Goal: Task Accomplishment & Management: Manage account settings

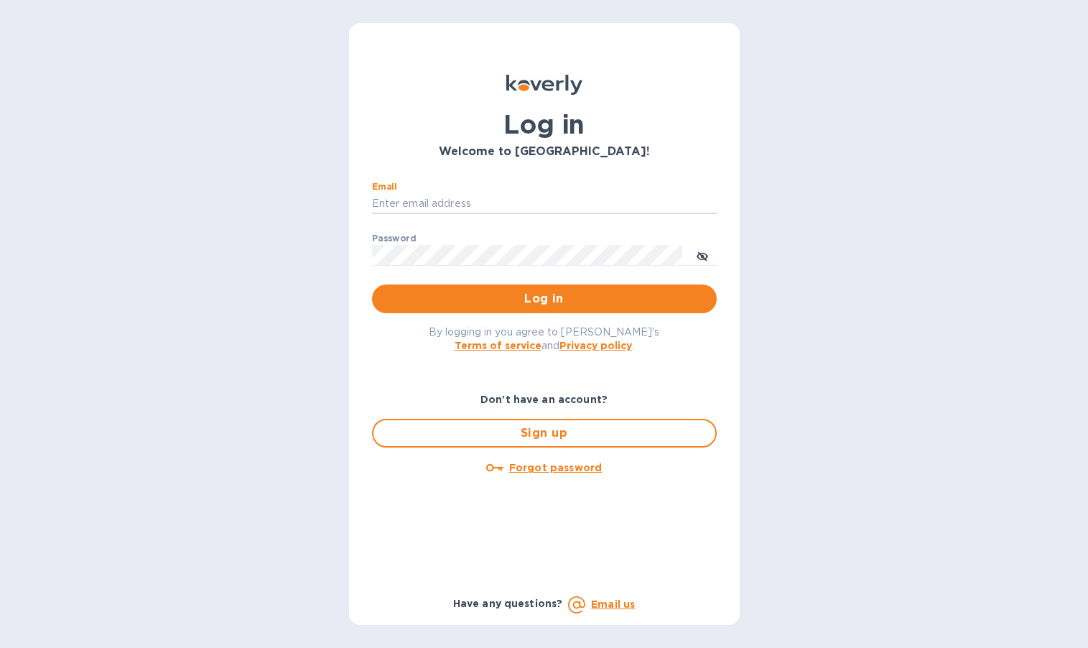
type input "[PERSON_NAME][EMAIL_ADDRESS][DOMAIN_NAME]"
click at [544, 298] on button "Log in" at bounding box center [544, 298] width 345 height 29
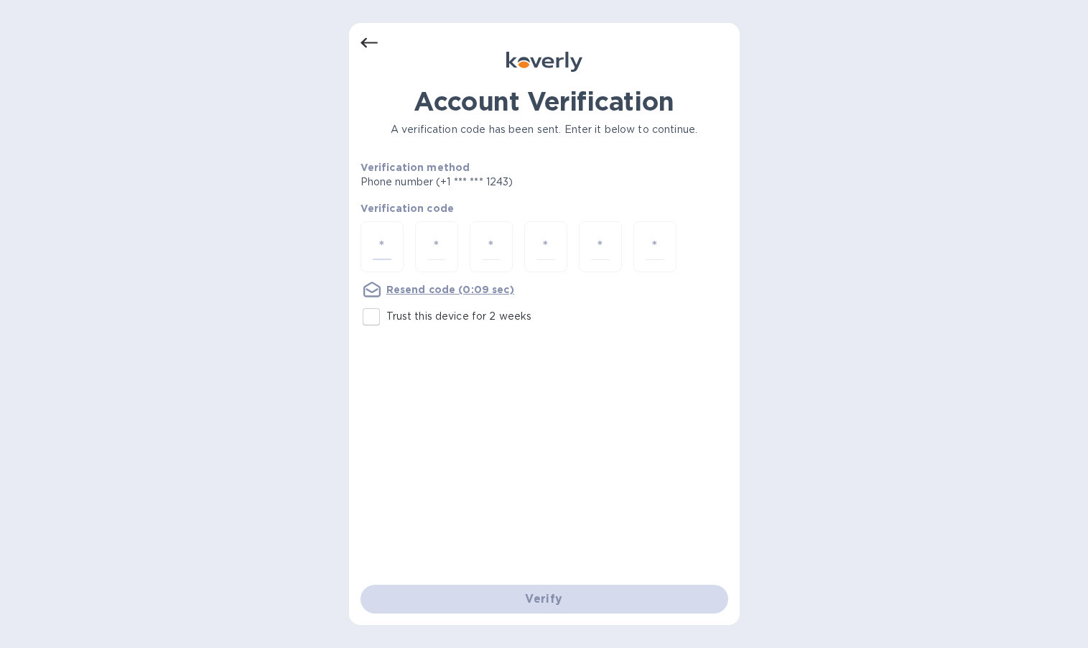
click at [384, 239] on input "number" at bounding box center [382, 246] width 19 height 27
type input "2"
type input "4"
type input "1"
type input "4"
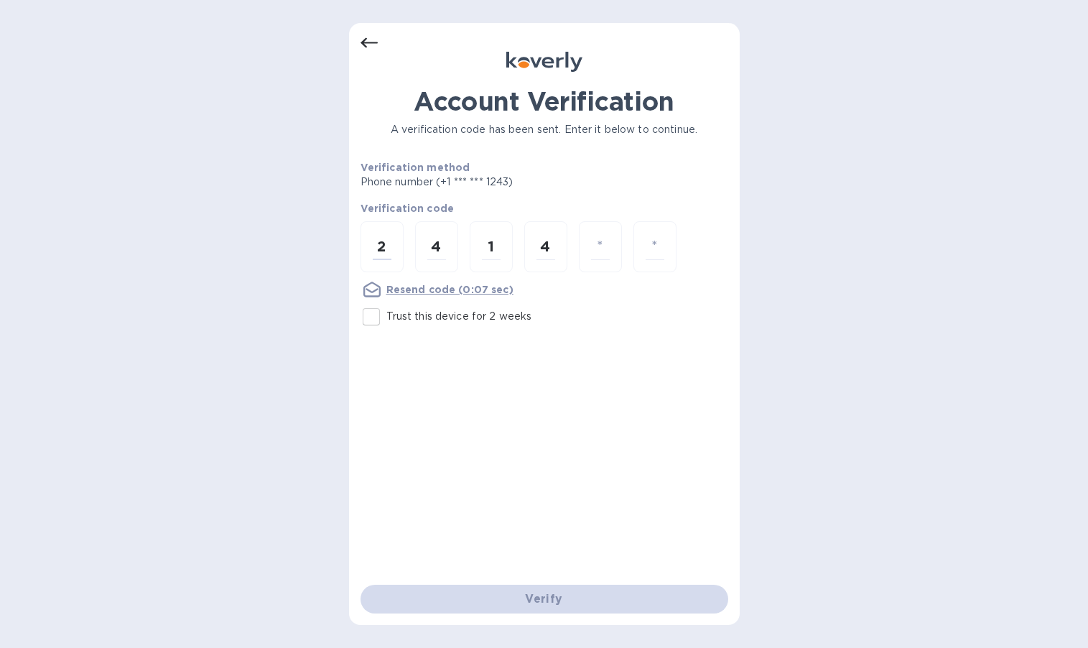
type input "2"
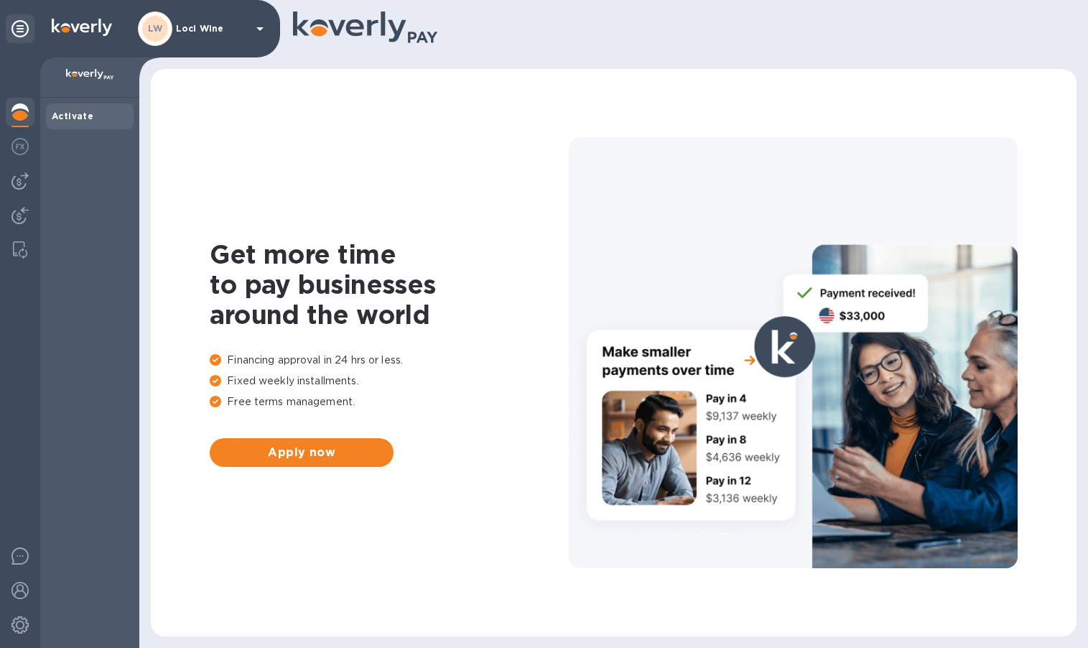
click at [33, 143] on div at bounding box center [20, 148] width 29 height 32
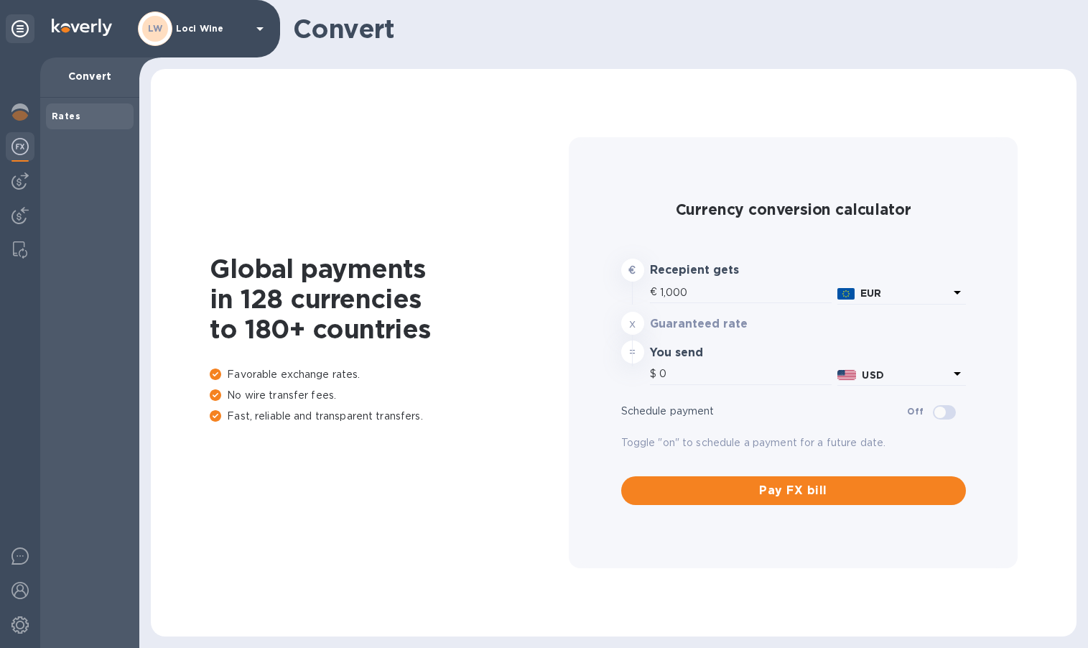
type input "1,175.6"
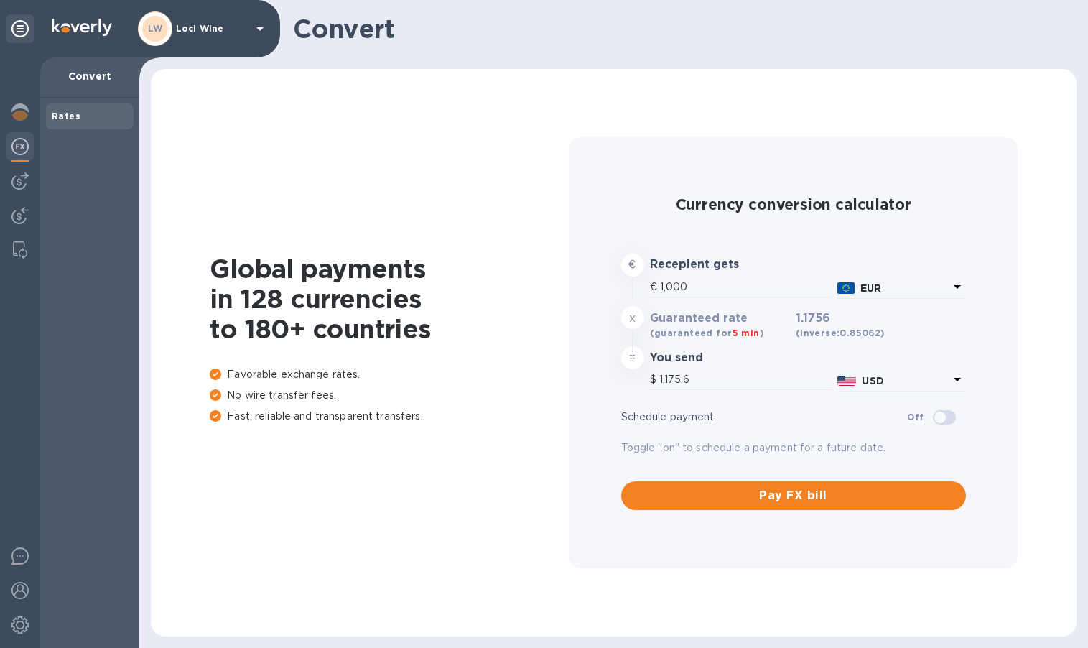
click at [19, 180] on img at bounding box center [19, 180] width 17 height 17
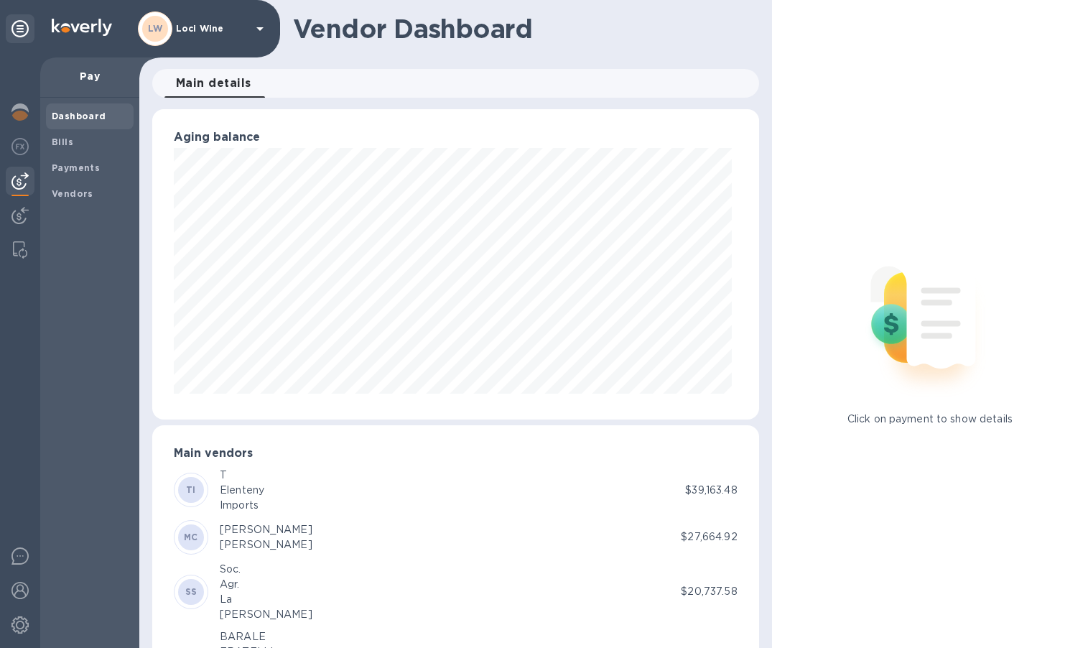
scroll to position [310, 601]
click at [62, 147] on span "Bills" at bounding box center [63, 142] width 22 height 14
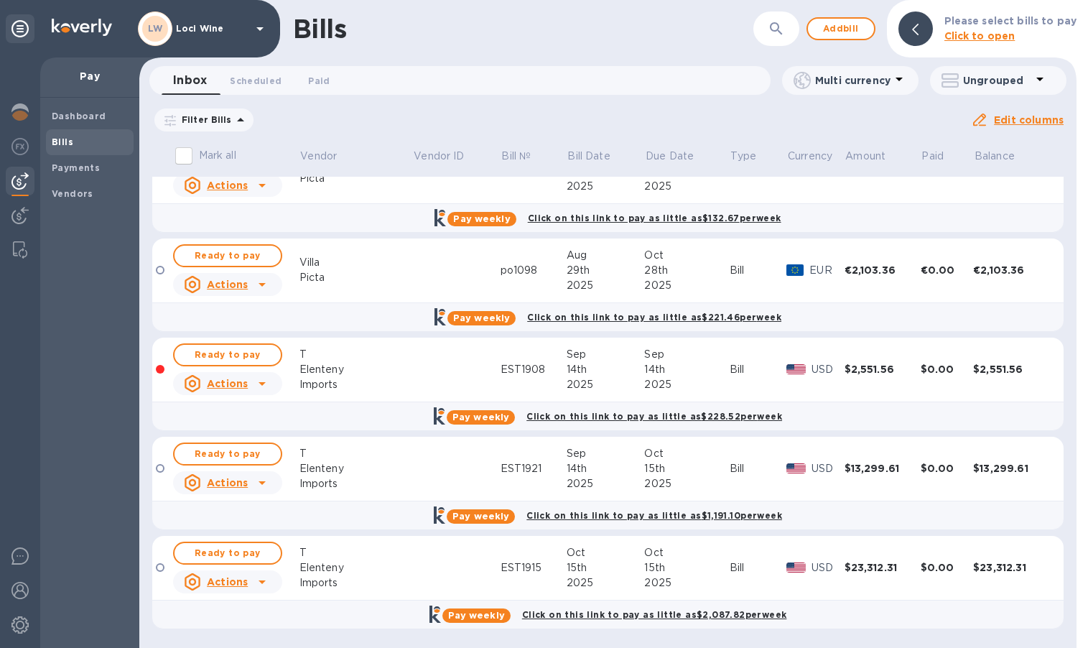
scroll to position [580, 0]
click at [0, 0] on span "[DATE] to [DATE]" at bounding box center [0, 0] width 0 height 0
click at [0, 0] on icon at bounding box center [0, 0] width 0 height 0
drag, startPoint x: 361, startPoint y: 229, endPoint x: 320, endPoint y: 241, distance: 41.8
click at [0, 0] on u "Clear filter" at bounding box center [0, 0] width 0 height 0
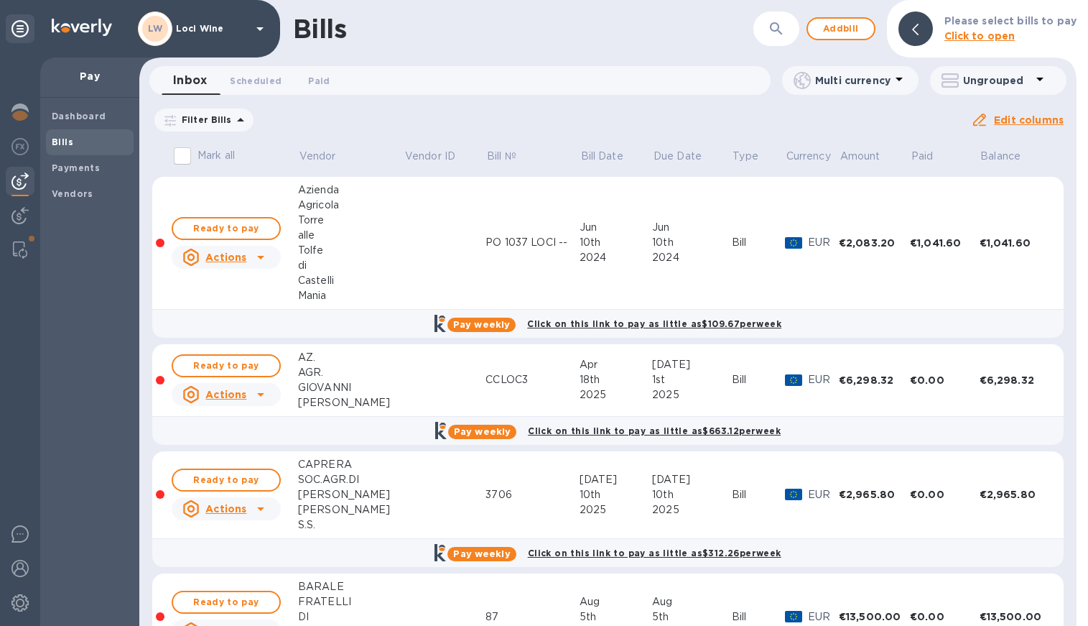
scroll to position [0, 0]
drag, startPoint x: 312, startPoint y: 356, endPoint x: 320, endPoint y: 74, distance: 281.7
click at [320, 74] on span "Paid 0" at bounding box center [319, 80] width 22 height 15
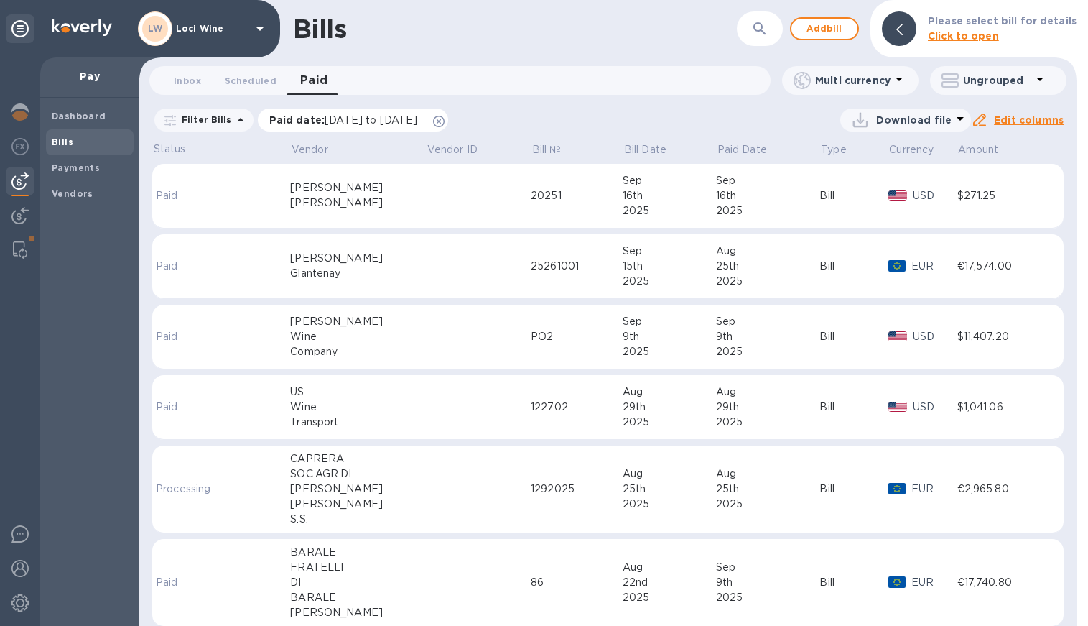
click at [445, 124] on icon at bounding box center [438, 121] width 11 height 11
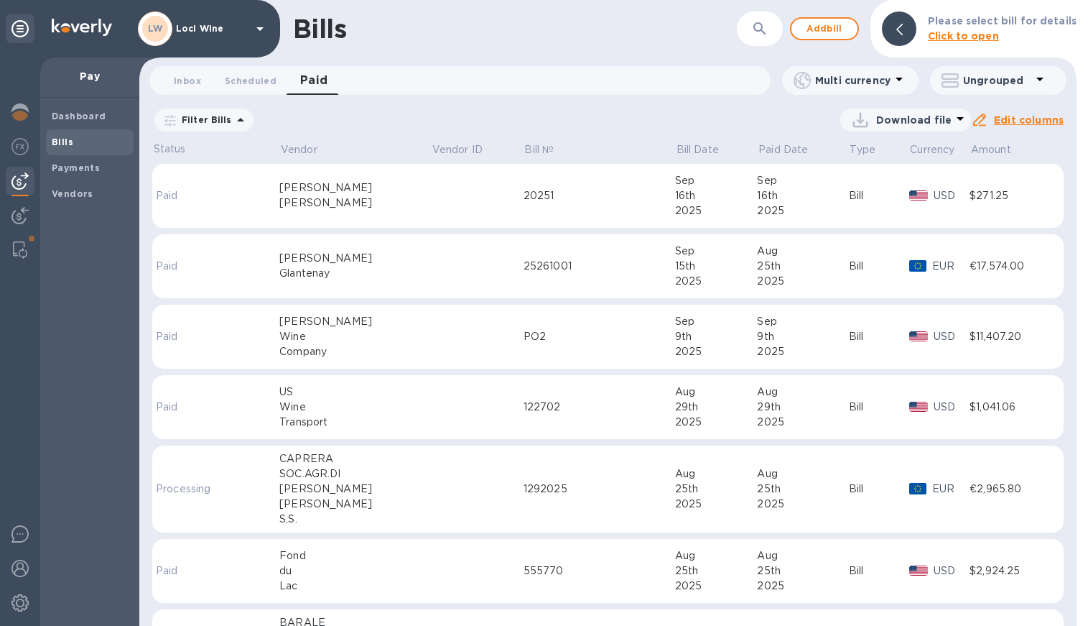
click at [214, 116] on p "Filter Bills" at bounding box center [204, 120] width 56 height 12
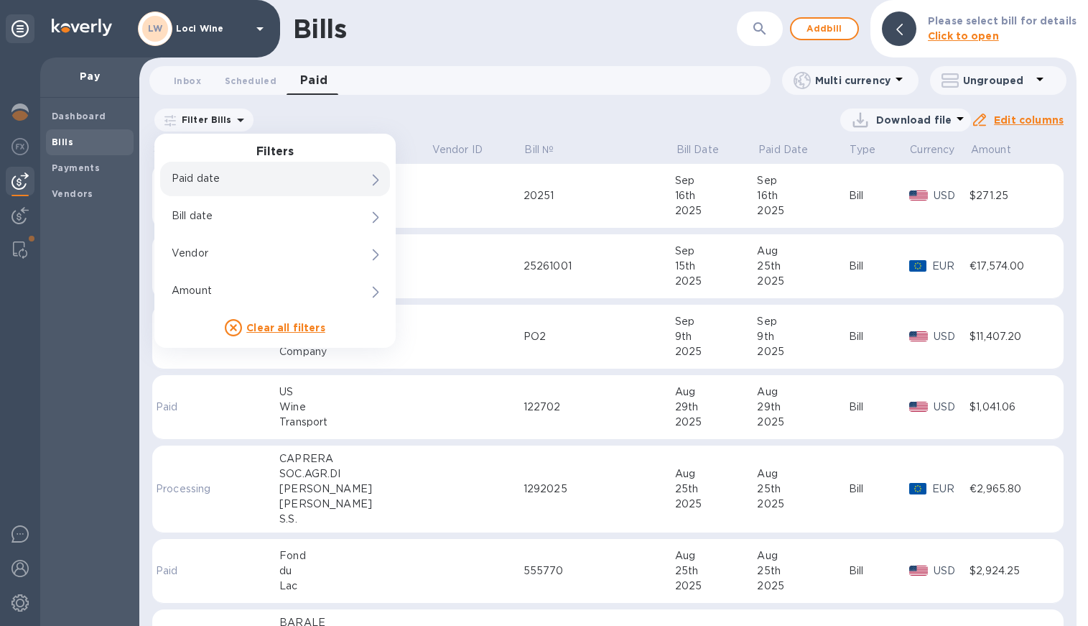
drag, startPoint x: 320, startPoint y: 74, endPoint x: 196, endPoint y: 185, distance: 166.4
click at [196, 185] on p "Paid date" at bounding box center [251, 178] width 158 height 15
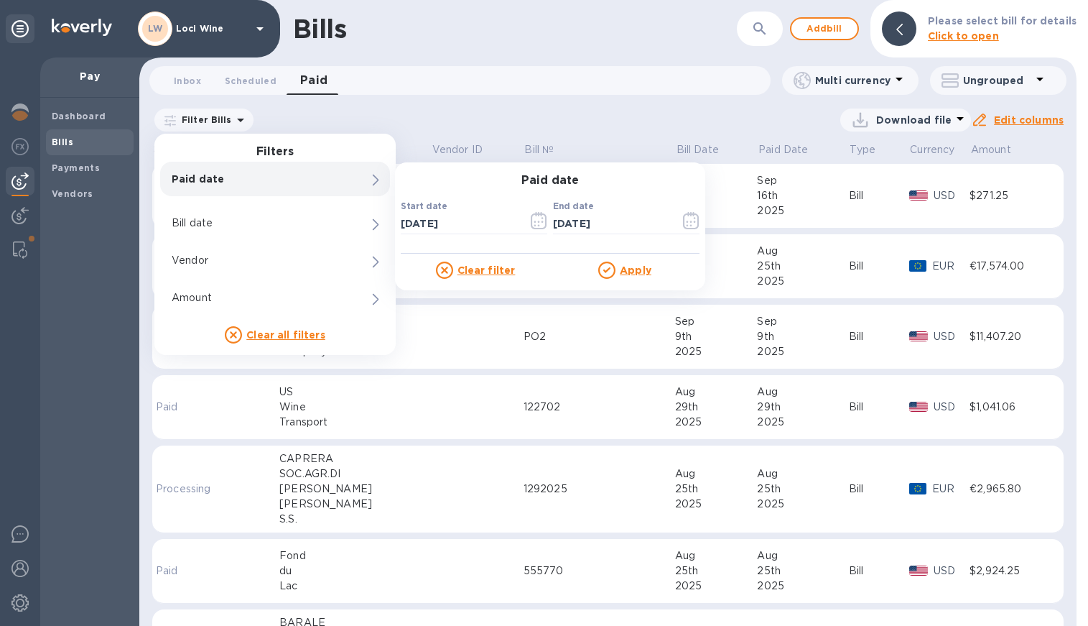
click at [415, 222] on input "[DATE]" at bounding box center [459, 224] width 116 height 22
click at [435, 222] on input "[DATE]" at bounding box center [459, 224] width 116 height 22
type input "08/15/____"
drag, startPoint x: 196, startPoint y: 185, endPoint x: 445, endPoint y: 217, distance: 250.7
click at [445, 217] on input "08/15/____" at bounding box center [459, 224] width 116 height 22
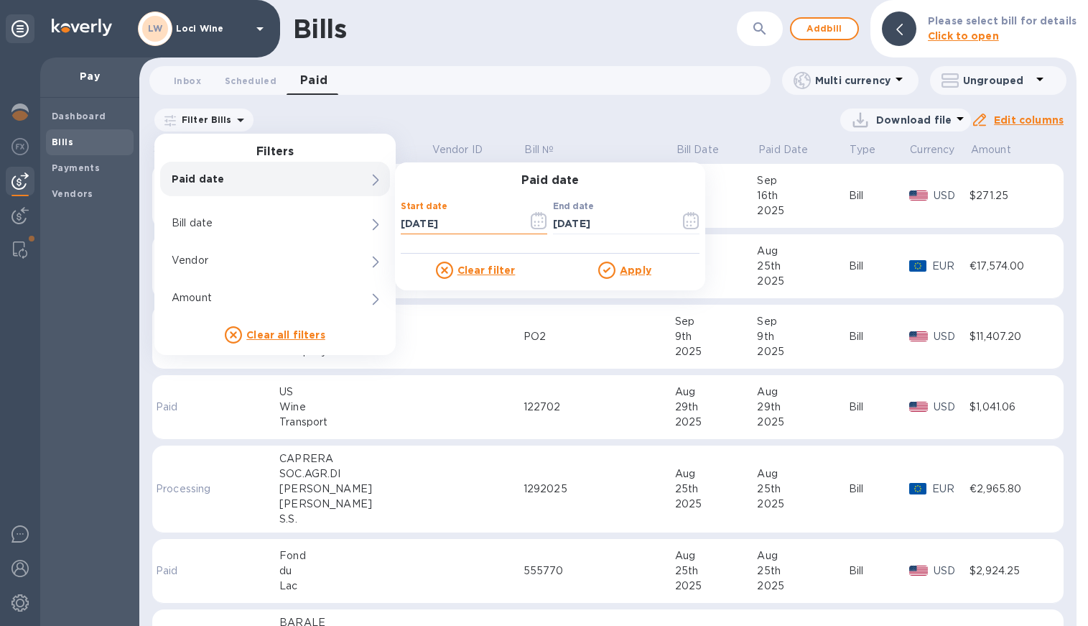
drag, startPoint x: 445, startPoint y: 217, endPoint x: 423, endPoint y: 221, distance: 21.8
click at [423, 221] on input "[DATE]" at bounding box center [459, 224] width 116 height 22
type input "0_/__/____"
type input "7_/__/____"
type input "[DATE]"
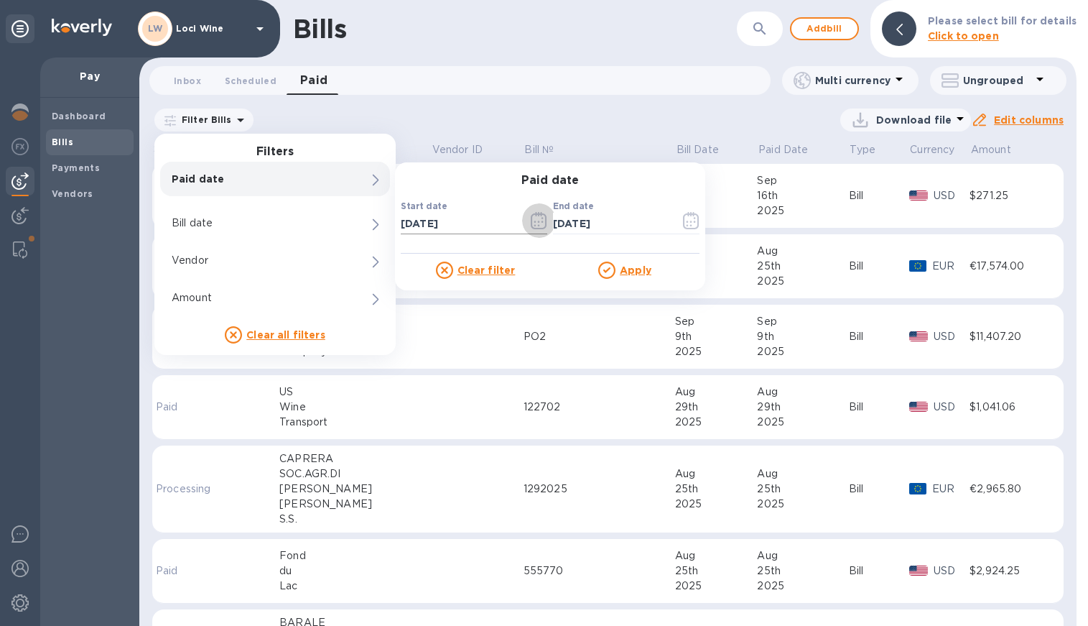
click at [631, 266] on u "Apply" at bounding box center [636, 269] width 32 height 11
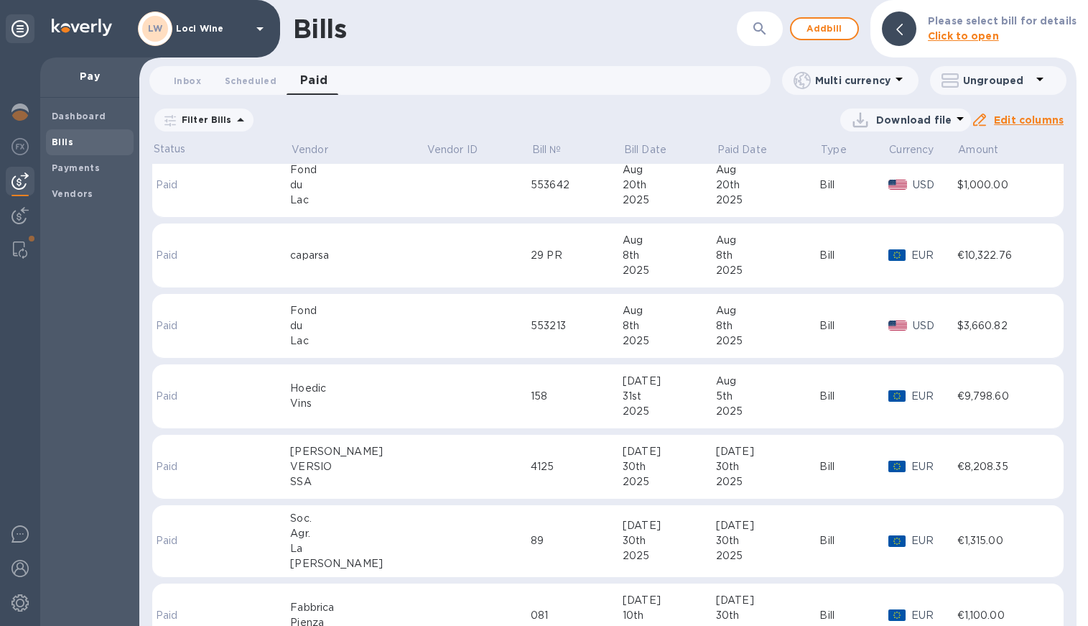
scroll to position [700, 0]
click at [630, 386] on div "[DATE]" at bounding box center [669, 379] width 93 height 15
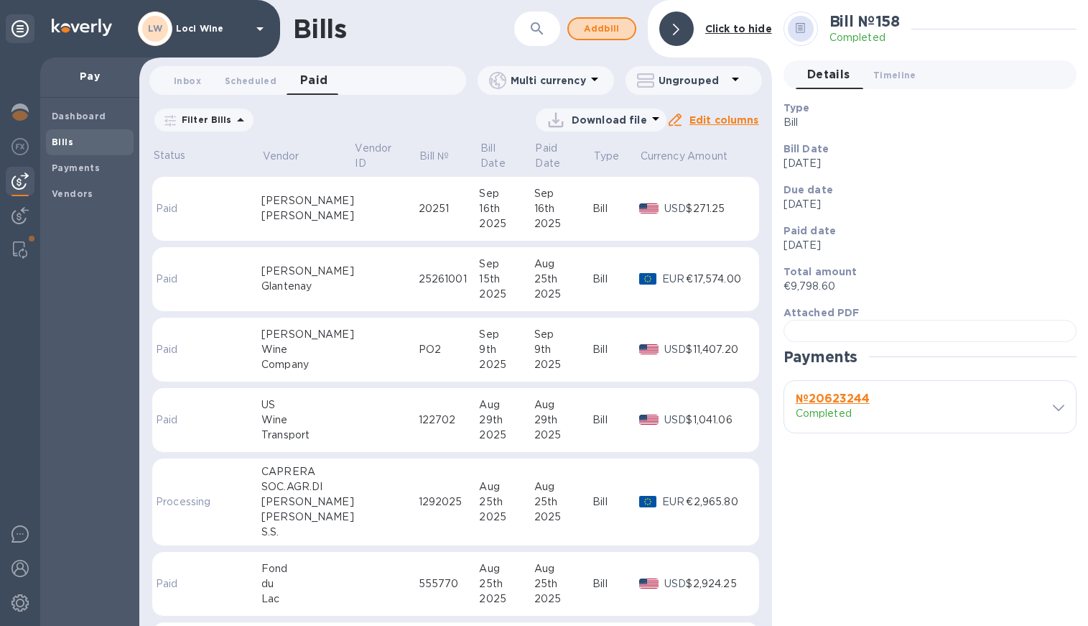
click at [601, 29] on span "Add bill" at bounding box center [601, 28] width 43 height 17
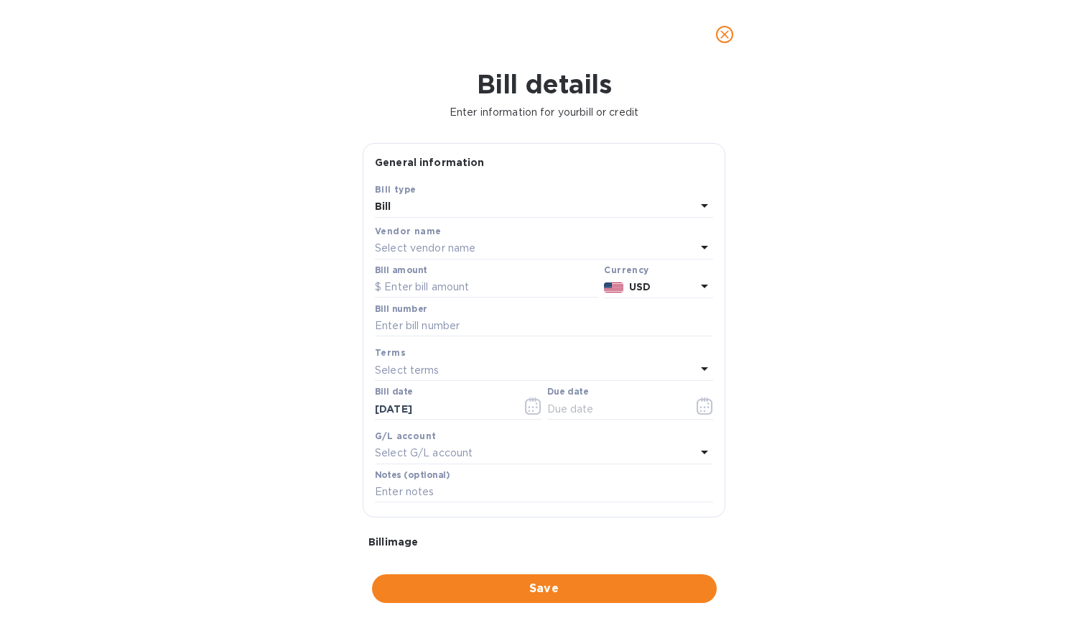
click at [423, 246] on p "Select vendor name" at bounding box center [425, 248] width 101 height 15
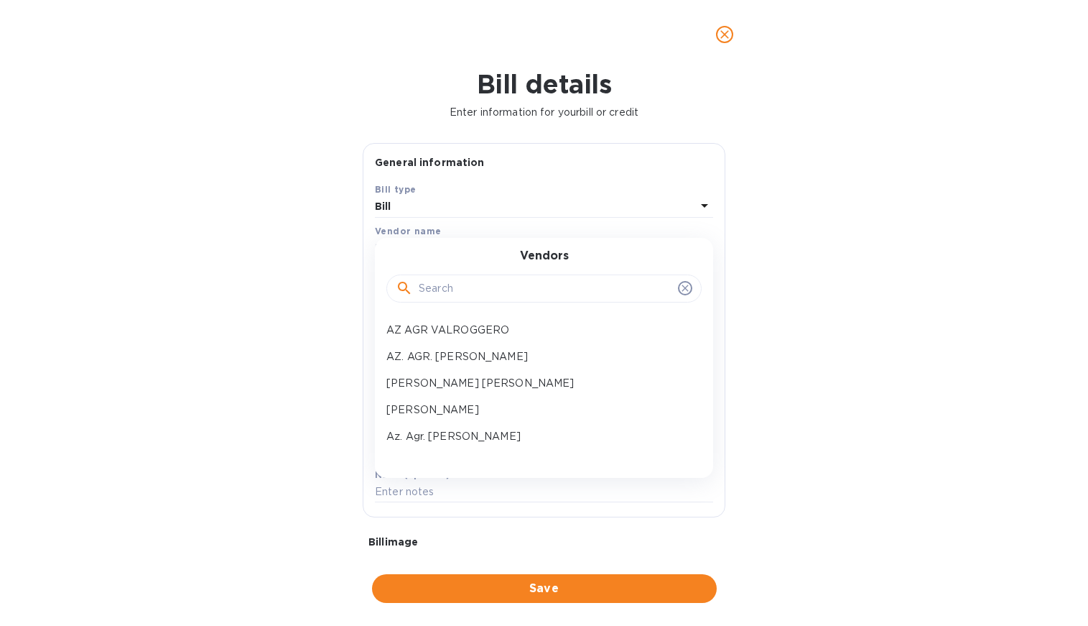
click at [435, 281] on input "text" at bounding box center [546, 289] width 254 height 22
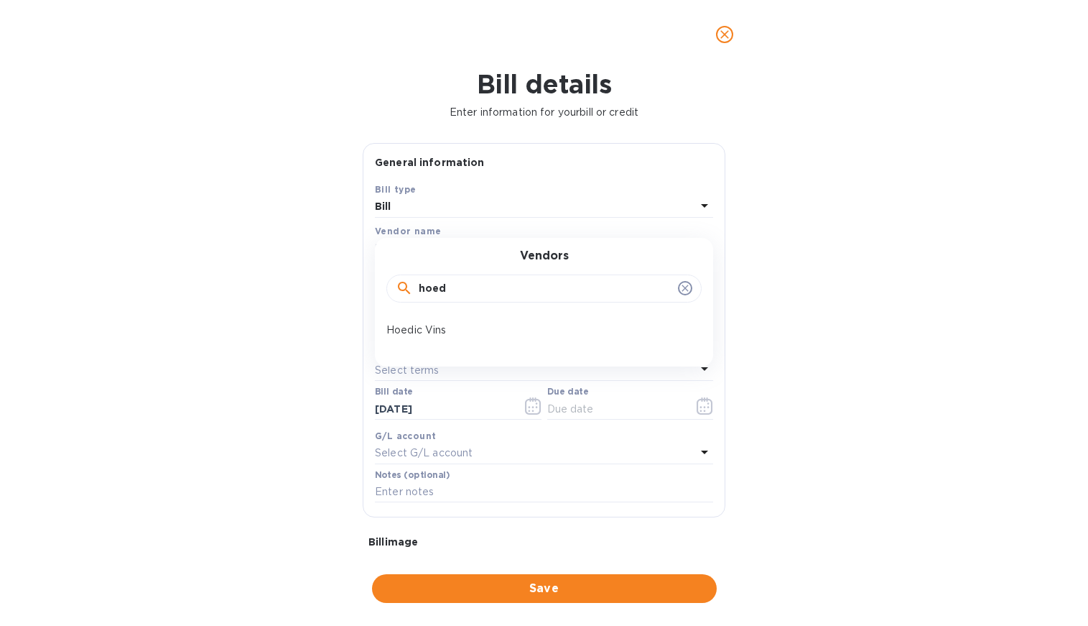
type input "hoed"
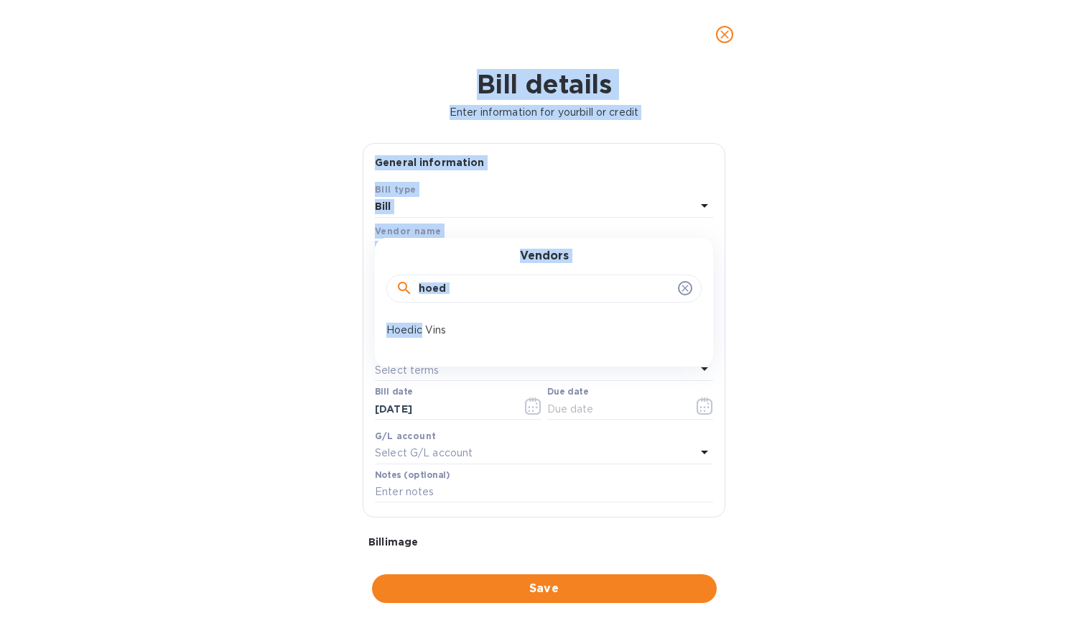
drag, startPoint x: 429, startPoint y: 312, endPoint x: -17, endPoint y: 583, distance: 521.5
click at [422, 333] on p "Hoedic Vins" at bounding box center [538, 330] width 304 height 15
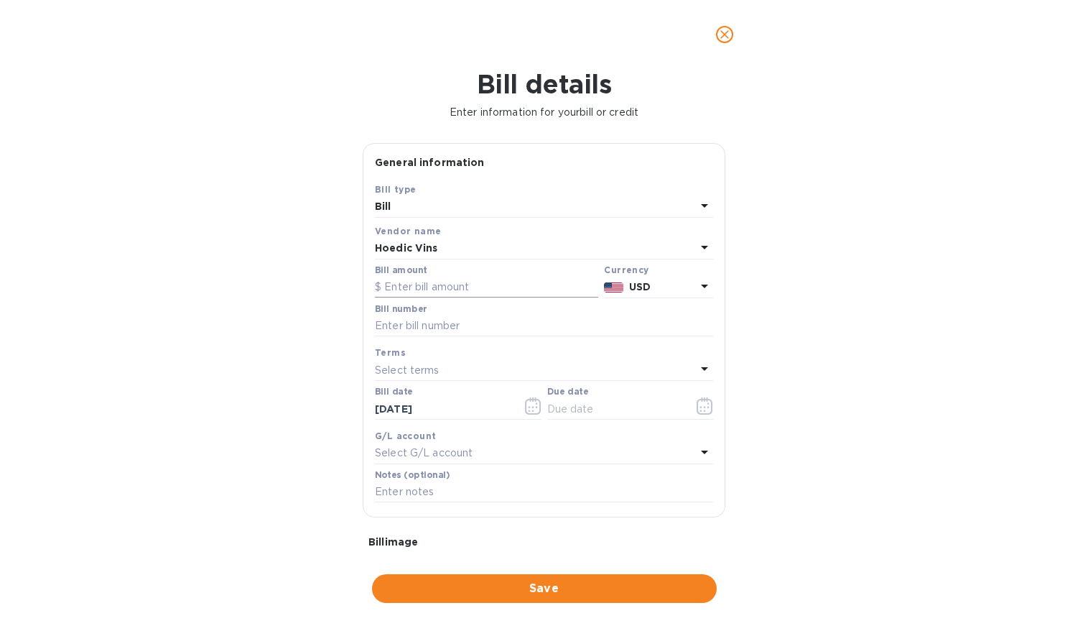
drag, startPoint x: -17, startPoint y: 583, endPoint x: 430, endPoint y: 280, distance: 540.2
click at [430, 280] on input "text" at bounding box center [486, 288] width 223 height 22
drag, startPoint x: 430, startPoint y: 280, endPoint x: 643, endPoint y: 279, distance: 212.6
click at [643, 279] on p "USD" at bounding box center [662, 286] width 67 height 15
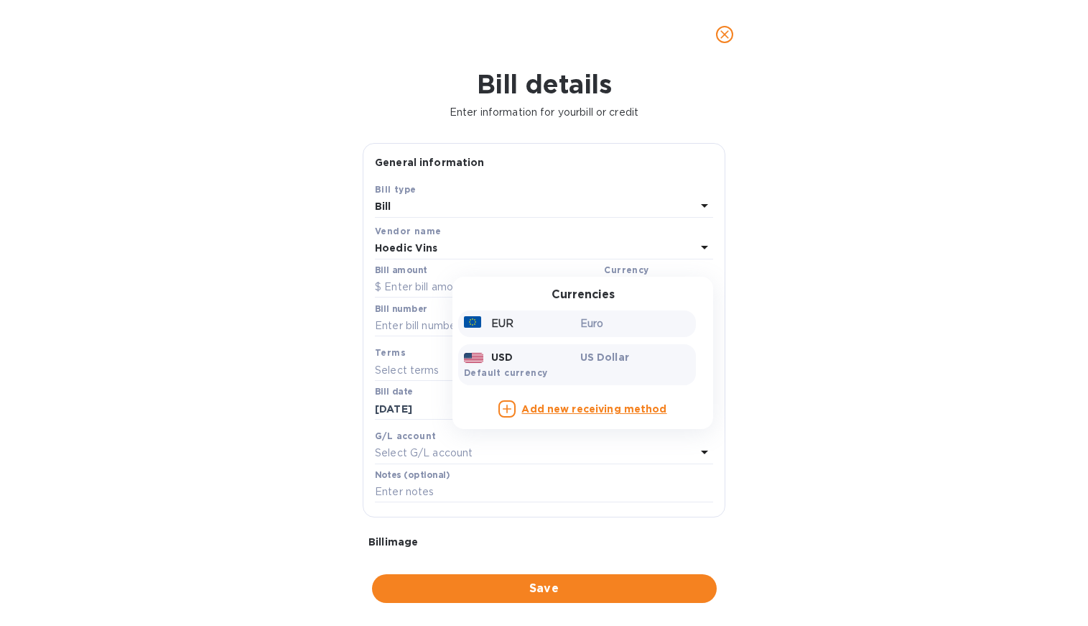
drag, startPoint x: 643, startPoint y: 279, endPoint x: 588, endPoint y: 314, distance: 65.6
click at [588, 314] on div "Euro" at bounding box center [636, 323] width 116 height 21
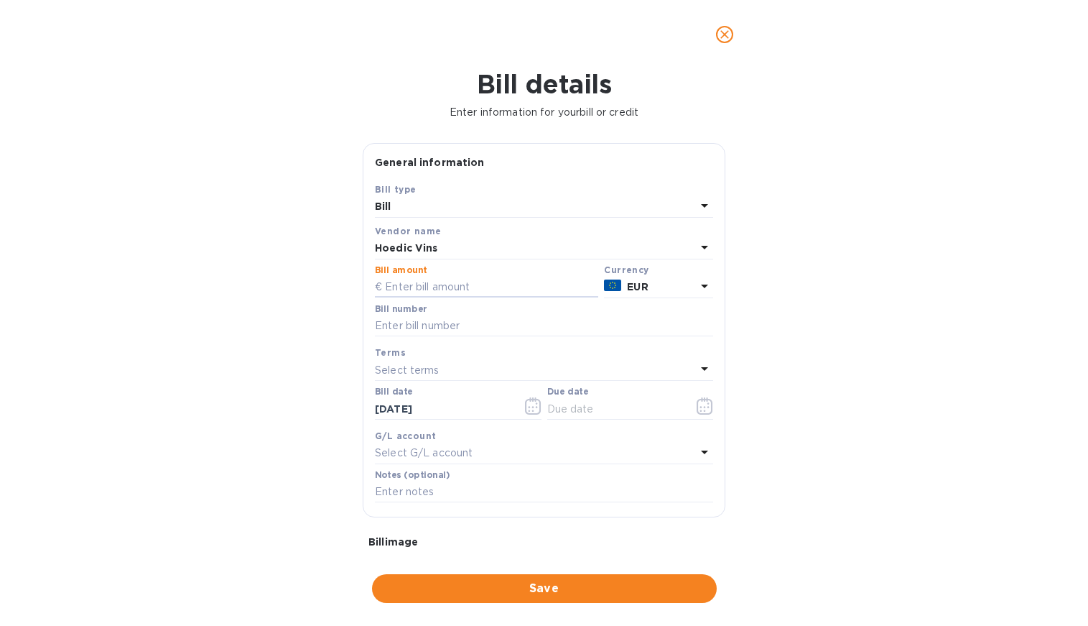
click at [462, 284] on input "text" at bounding box center [486, 288] width 223 height 22
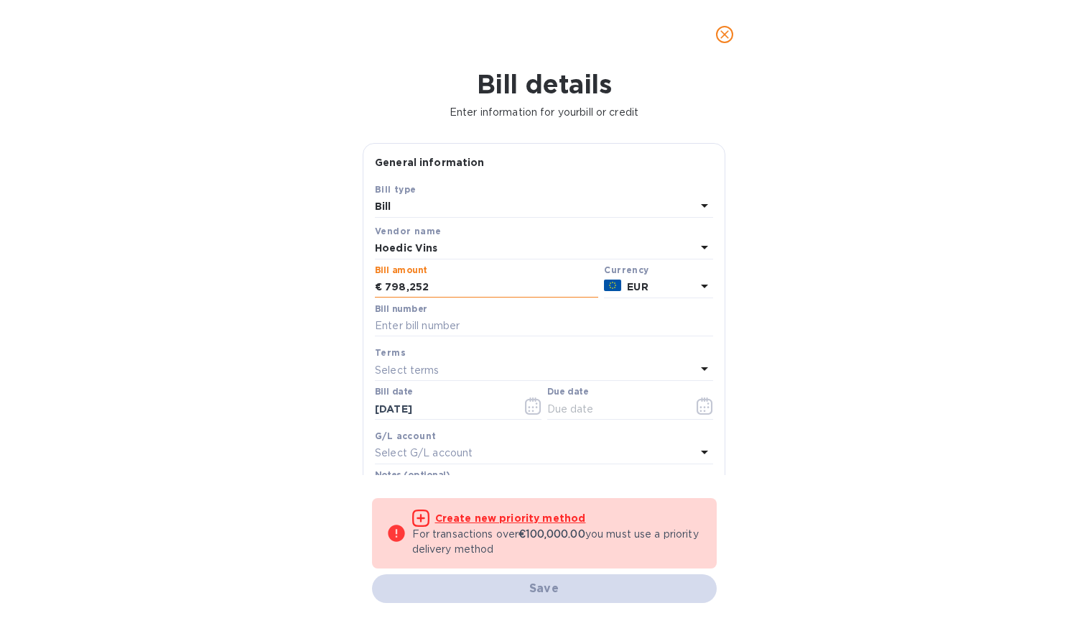
drag, startPoint x: 588, startPoint y: 314, endPoint x: 481, endPoint y: 290, distance: 109.1
click at [481, 290] on input "798,252" at bounding box center [491, 288] width 213 height 22
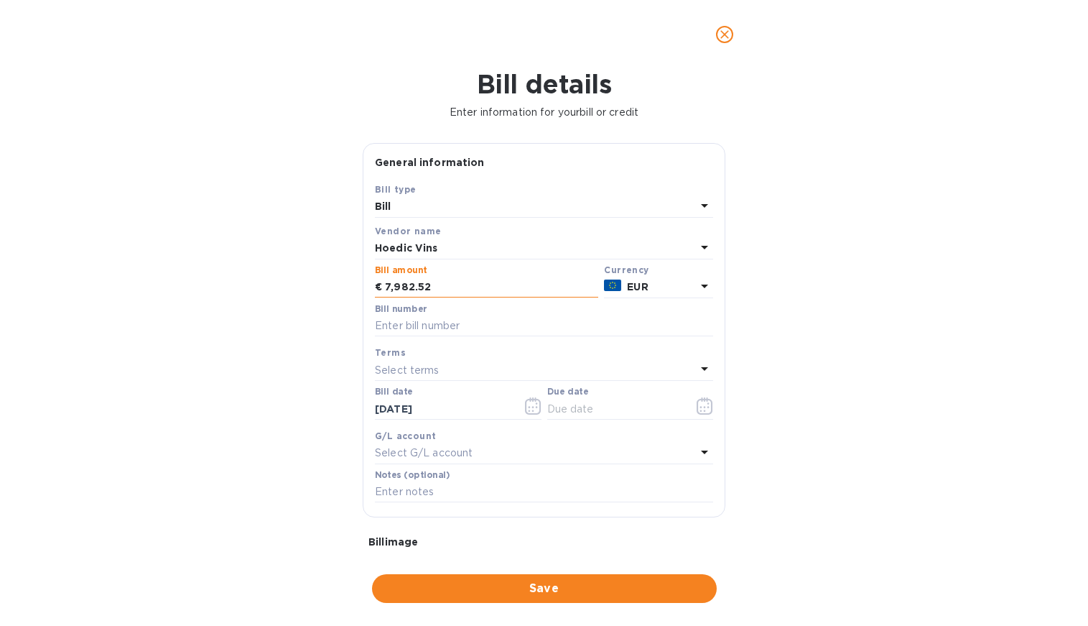
type input "7,982.52"
type input "202500271"
click at [486, 370] on div "Select terms" at bounding box center [535, 370] width 321 height 20
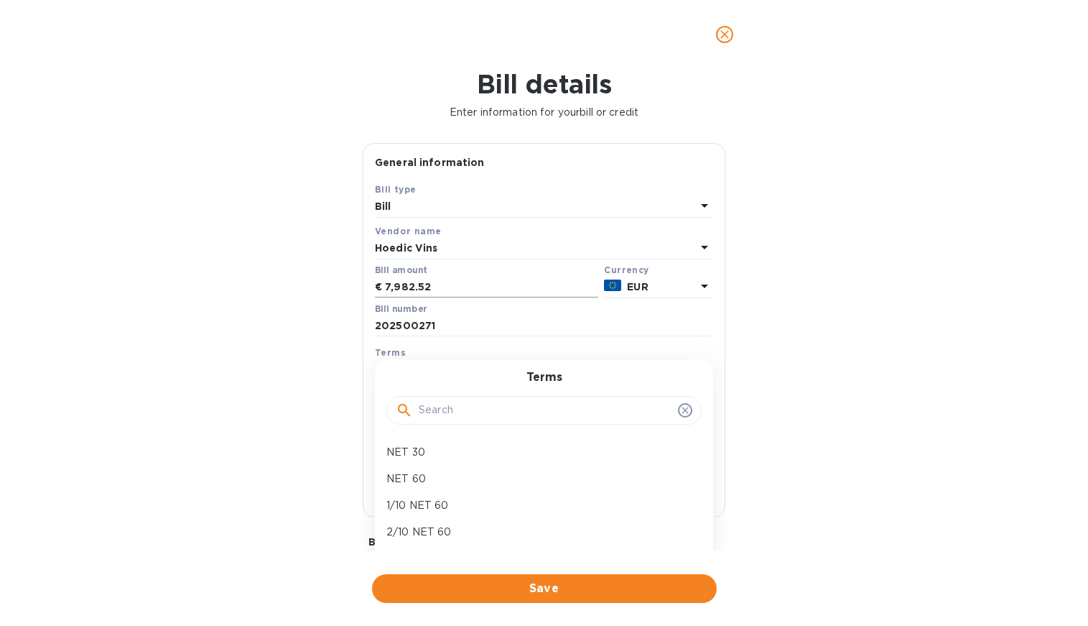
click at [427, 474] on p "NET 60" at bounding box center [538, 478] width 304 height 15
type input "[DATE]"
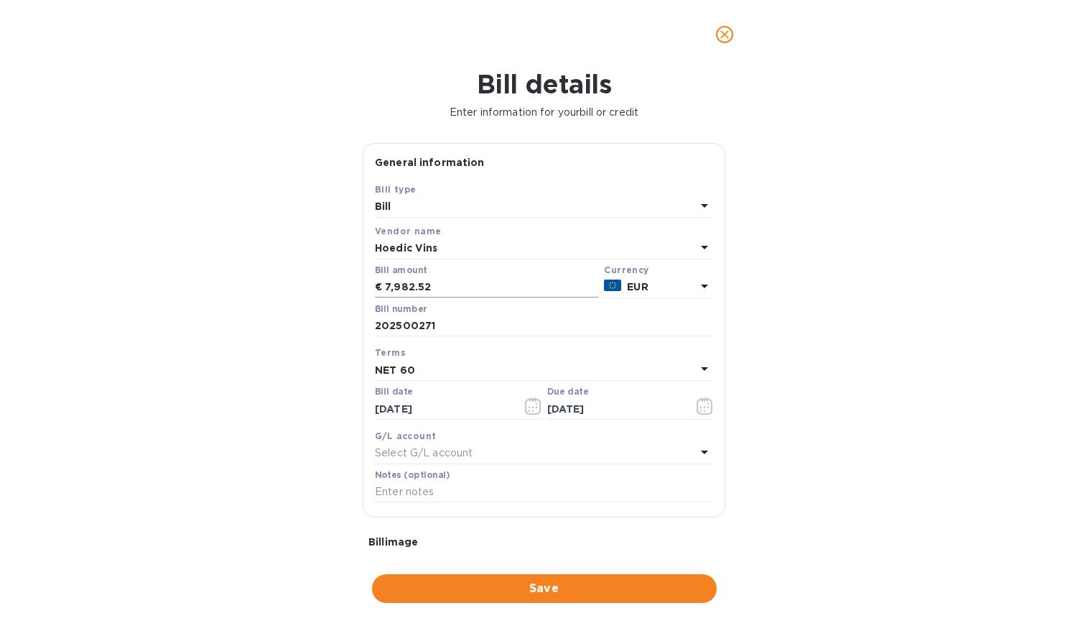
click at [428, 407] on input "[DATE]" at bounding box center [443, 409] width 136 height 22
click at [535, 406] on icon "button" at bounding box center [536, 407] width 2 height 2
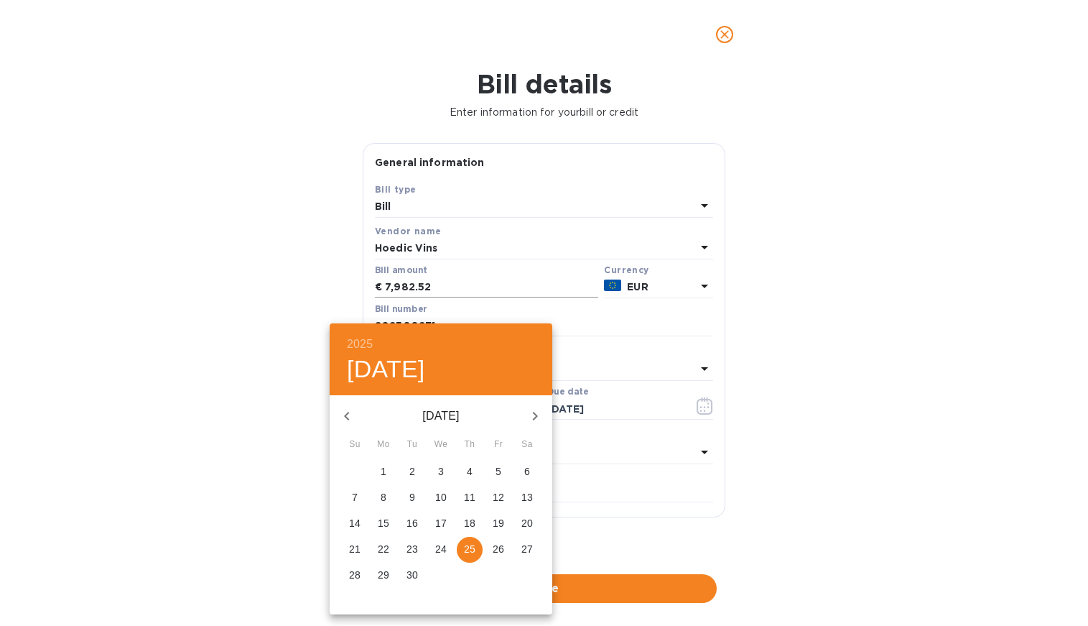
click at [354, 415] on icon "button" at bounding box center [346, 415] width 17 height 17
click at [468, 497] on p "7" at bounding box center [470, 497] width 6 height 14
type input "[DATE]"
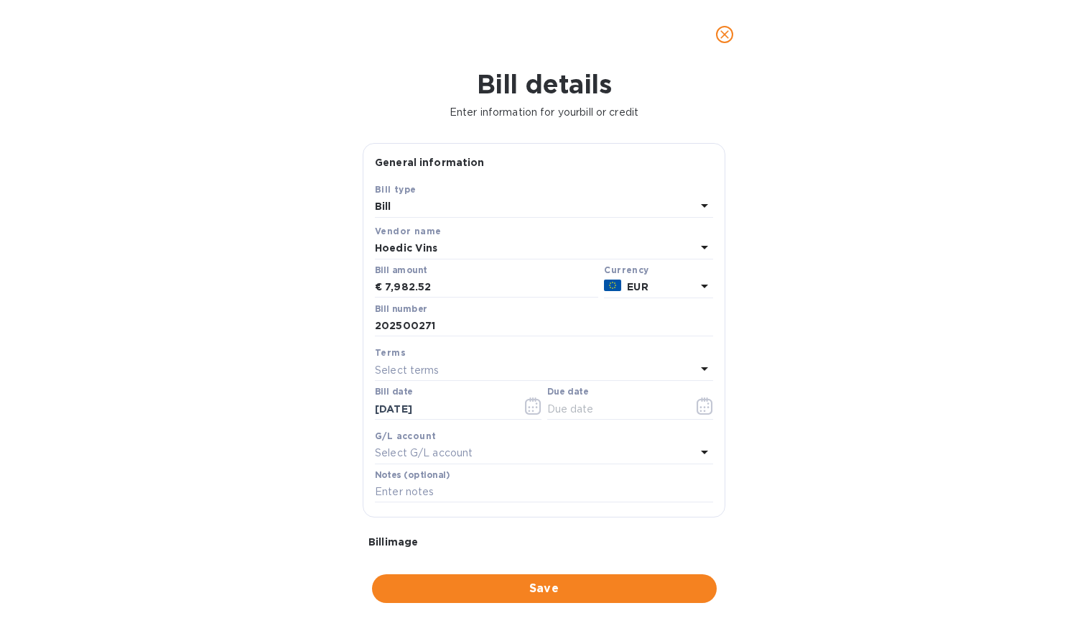
drag, startPoint x: 481, startPoint y: 290, endPoint x: 571, endPoint y: 365, distance: 117.3
click at [571, 365] on div "Select terms" at bounding box center [535, 370] width 321 height 20
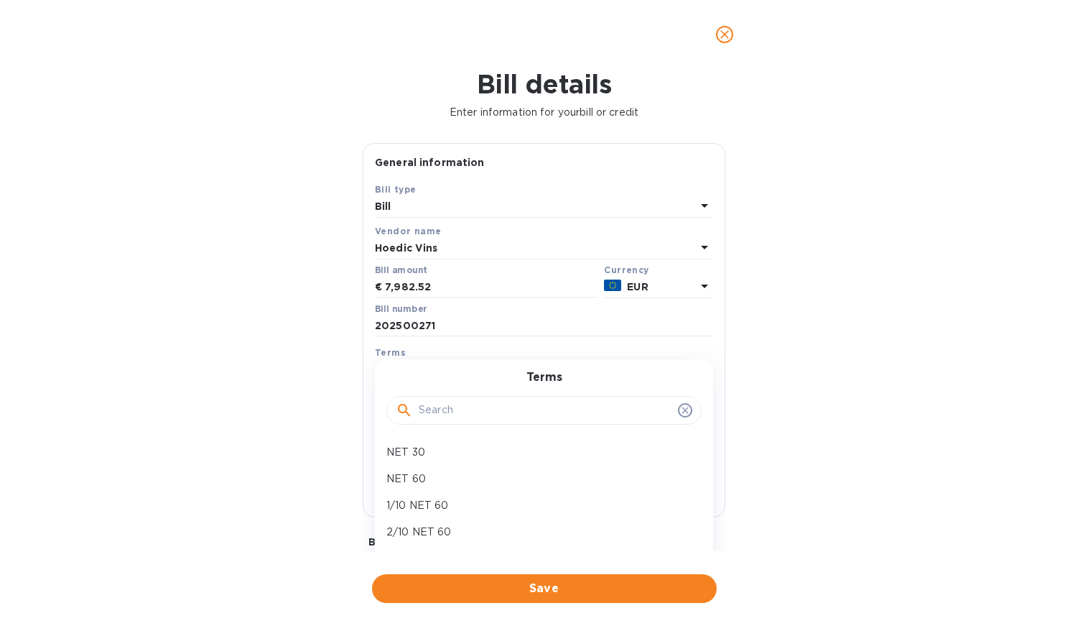
click at [450, 473] on p "NET 60" at bounding box center [538, 478] width 304 height 15
type input "[DATE]"
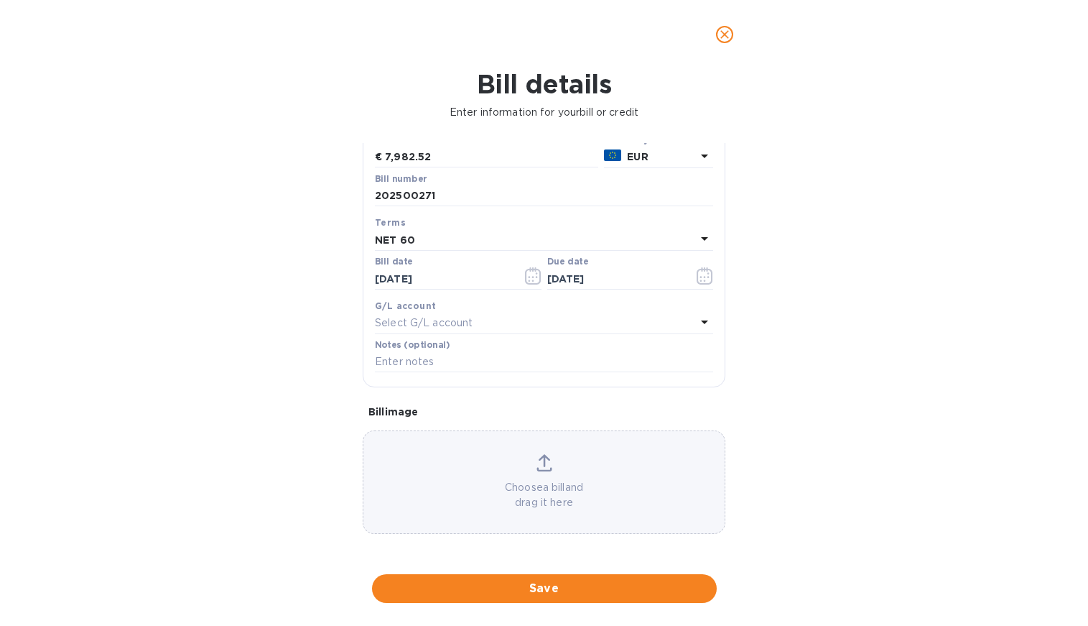
scroll to position [139, 0]
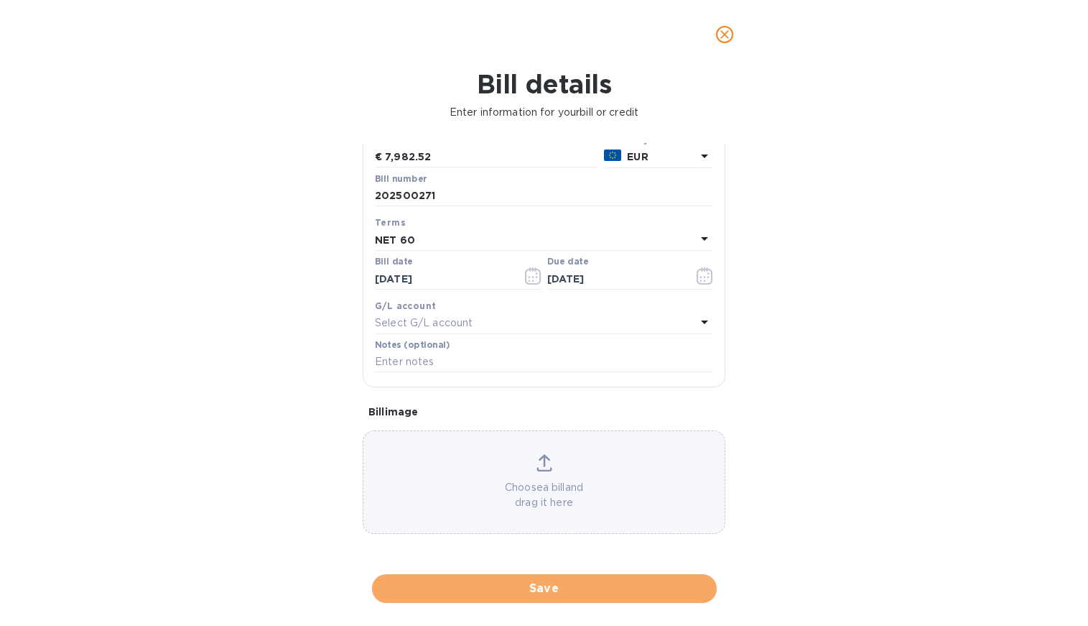
click at [530, 580] on span "Save" at bounding box center [545, 588] width 322 height 17
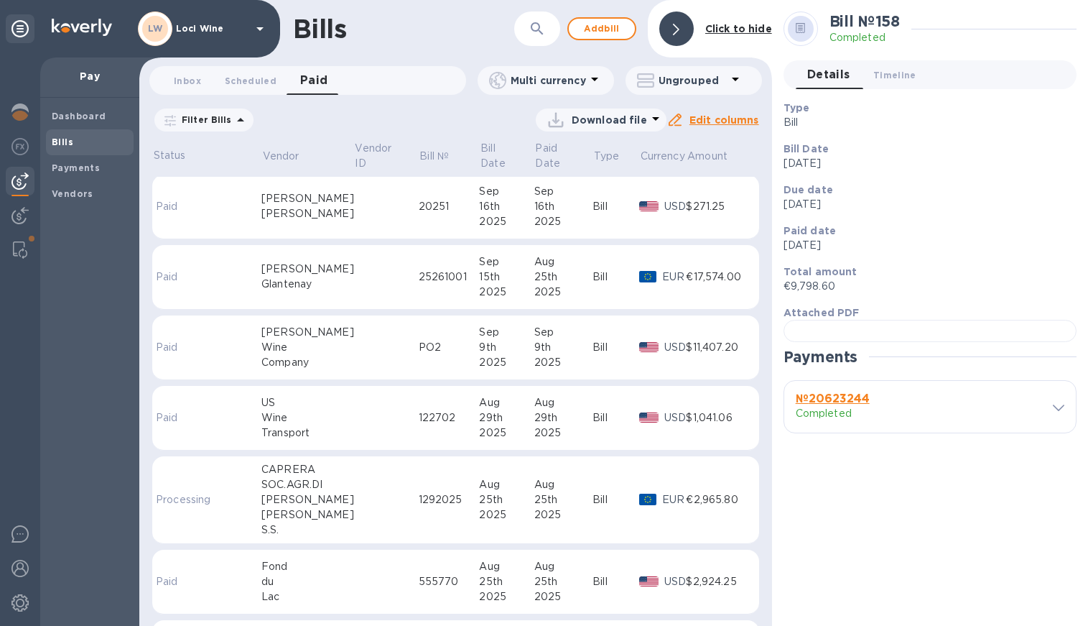
scroll to position [0, 0]
click at [96, 122] on span "Dashboard" at bounding box center [79, 116] width 55 height 14
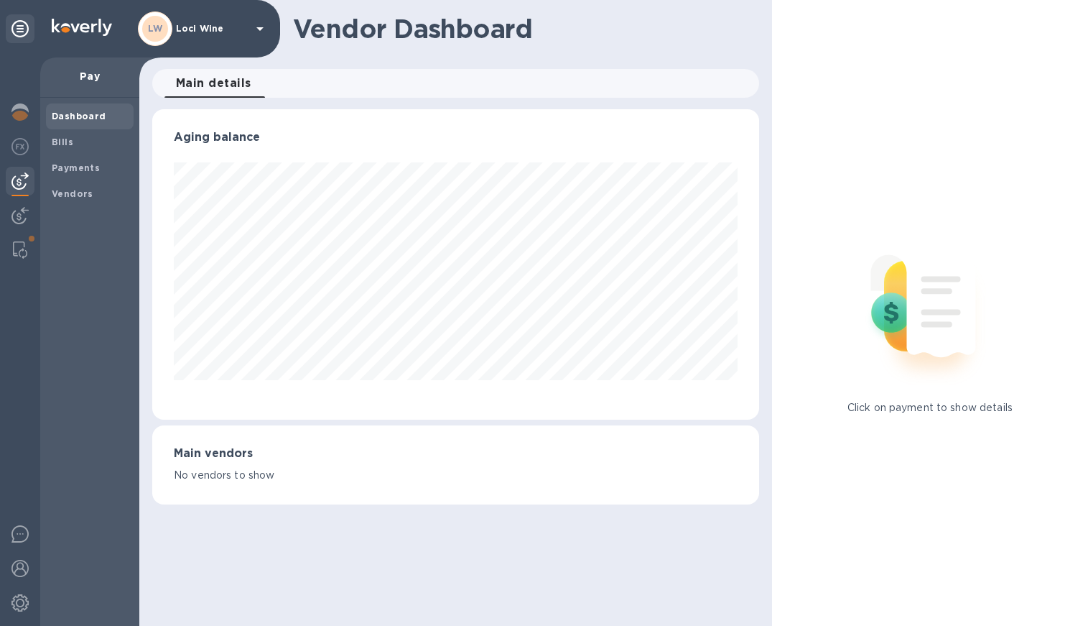
scroll to position [310, 601]
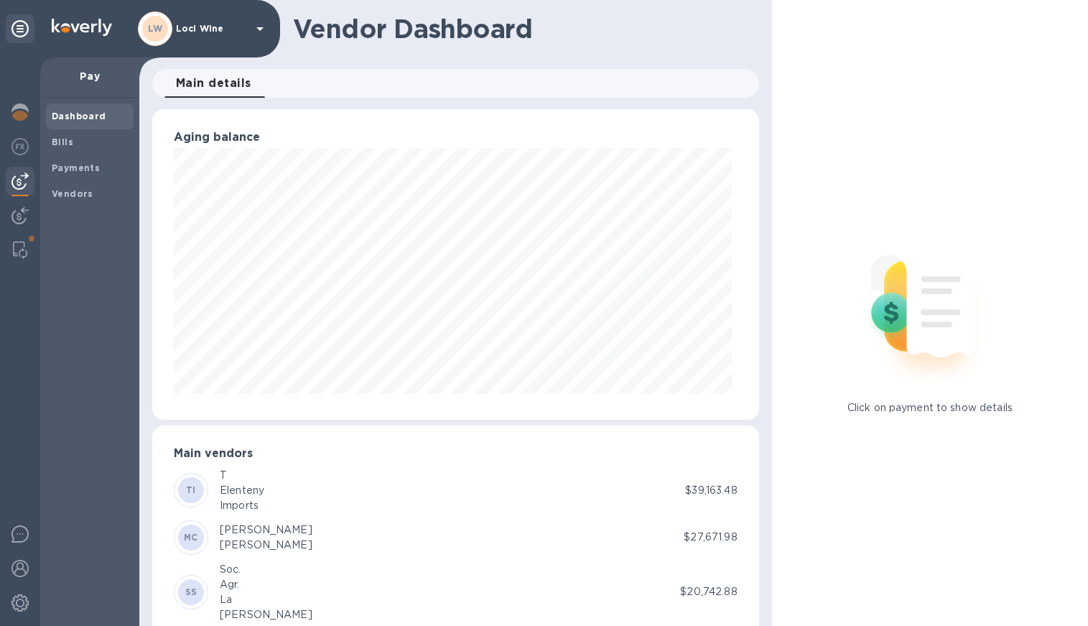
click at [60, 139] on b "Bills" at bounding box center [63, 141] width 22 height 11
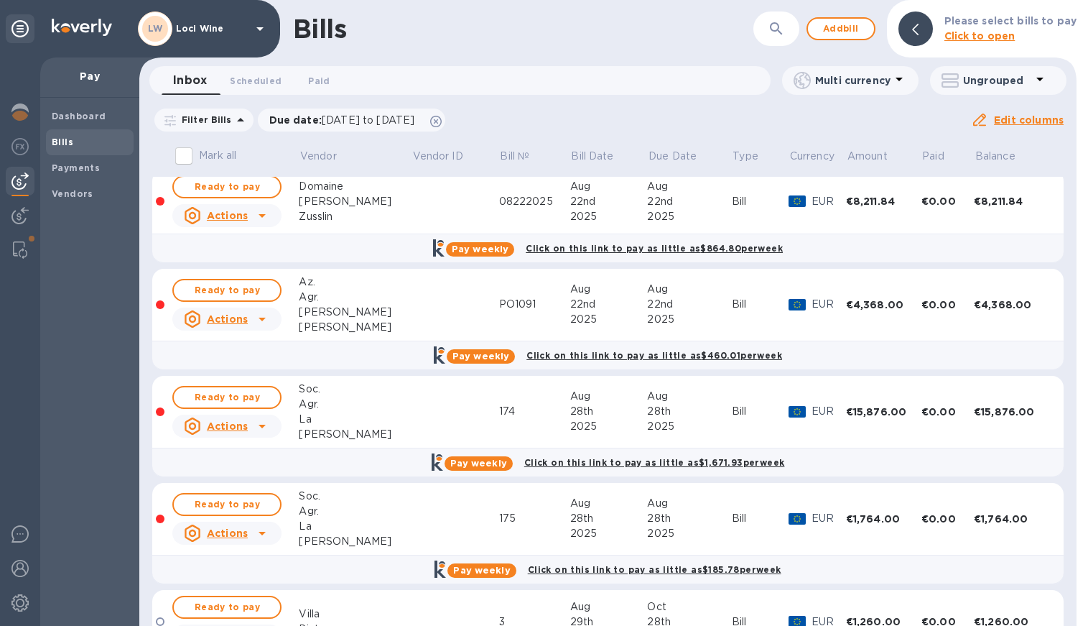
scroll to position [230, 0]
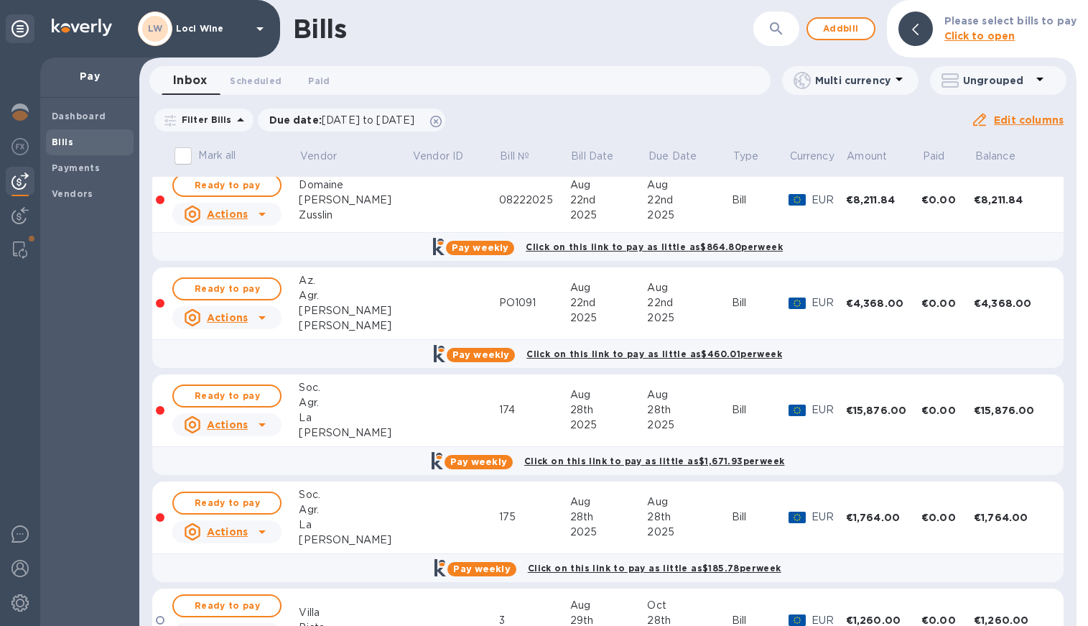
drag, startPoint x: 338, startPoint y: 328, endPoint x: 261, endPoint y: 315, distance: 78.7
click at [261, 315] on icon at bounding box center [262, 317] width 17 height 17
click at [228, 374] on b "Delete" at bounding box center [232, 375] width 36 height 11
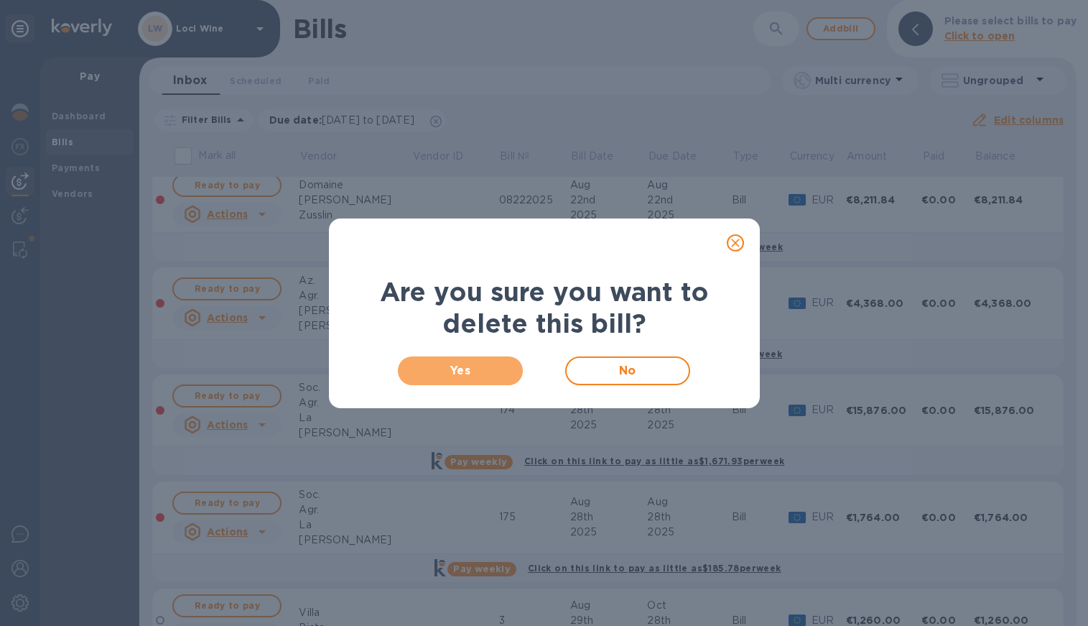
click at [494, 369] on span "Yes" at bounding box center [460, 370] width 103 height 17
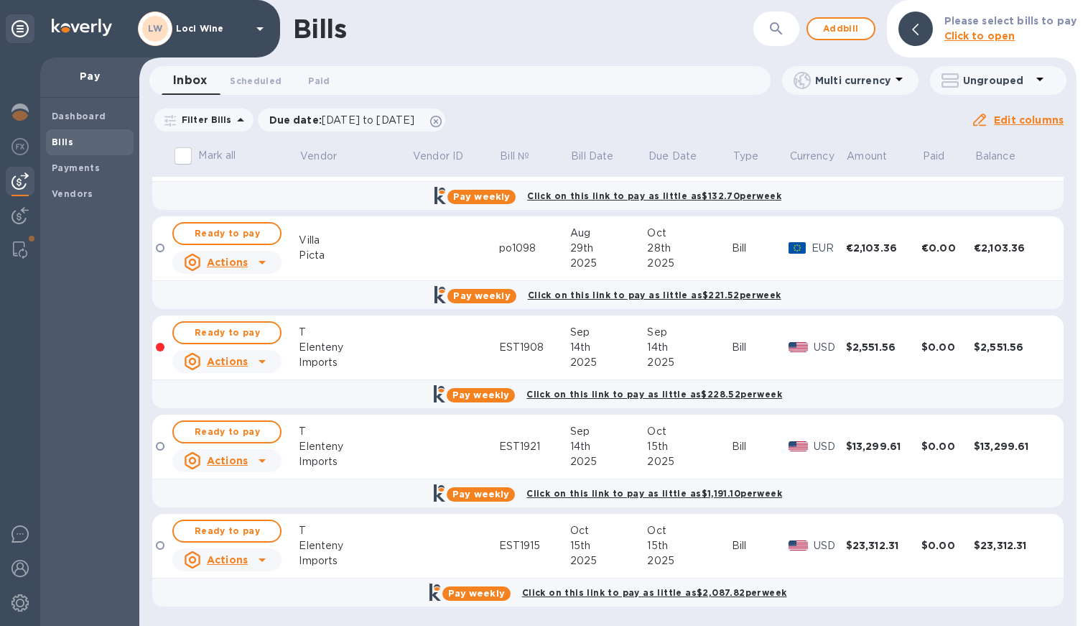
scroll to position [0, 0]
click at [262, 361] on icon at bounding box center [262, 362] width 7 height 4
click at [226, 417] on b "Delete" at bounding box center [232, 419] width 36 height 11
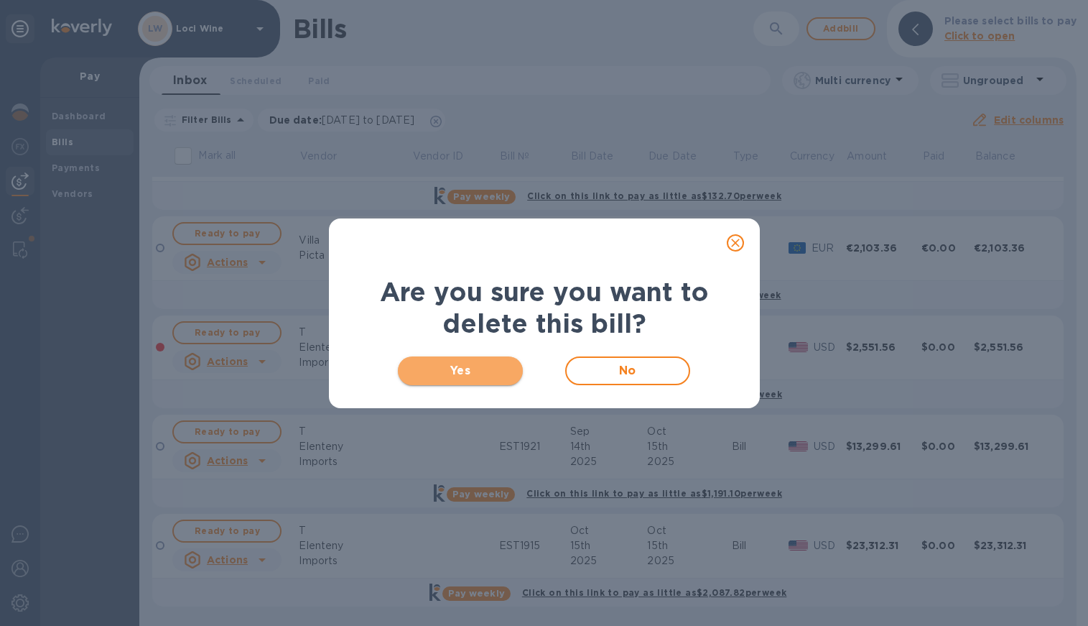
drag, startPoint x: 369, startPoint y: 367, endPoint x: 455, endPoint y: 370, distance: 87.0
click at [455, 370] on span "Yes" at bounding box center [460, 370] width 103 height 17
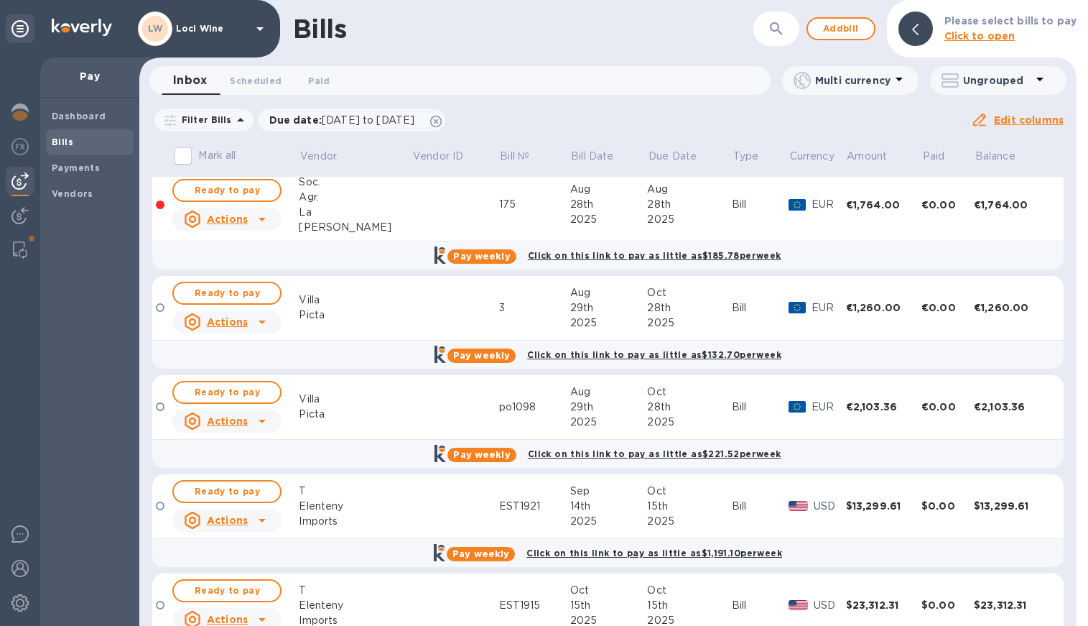
scroll to position [425, 0]
